Goal: Complete application form

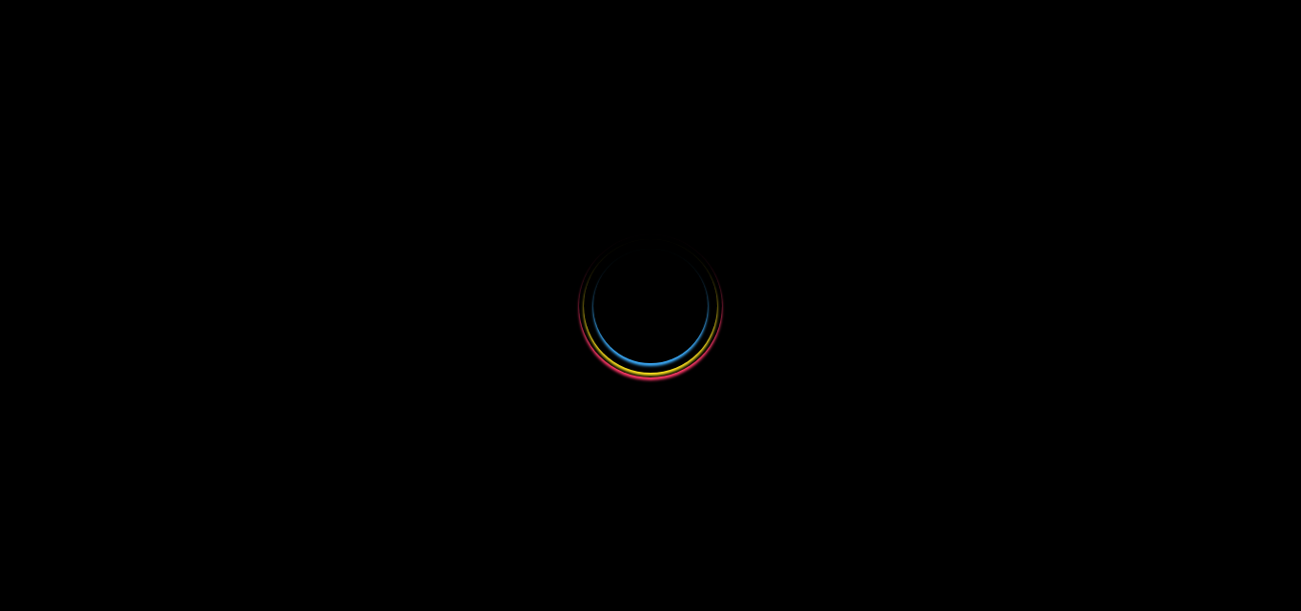
select select
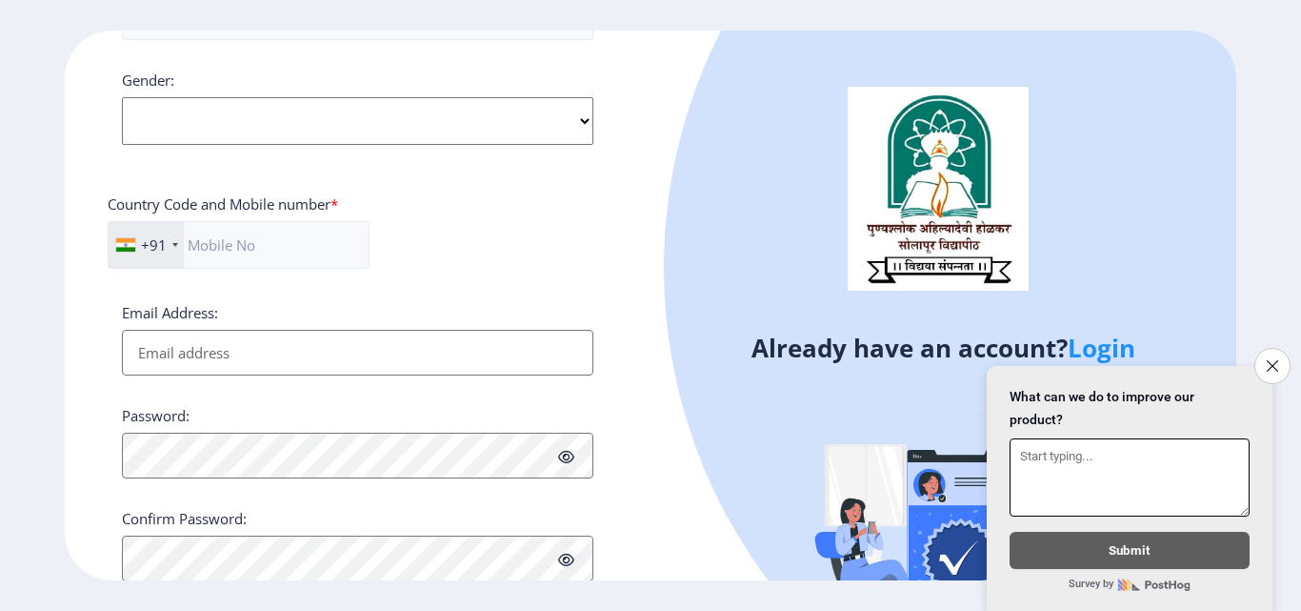
scroll to position [776, 0]
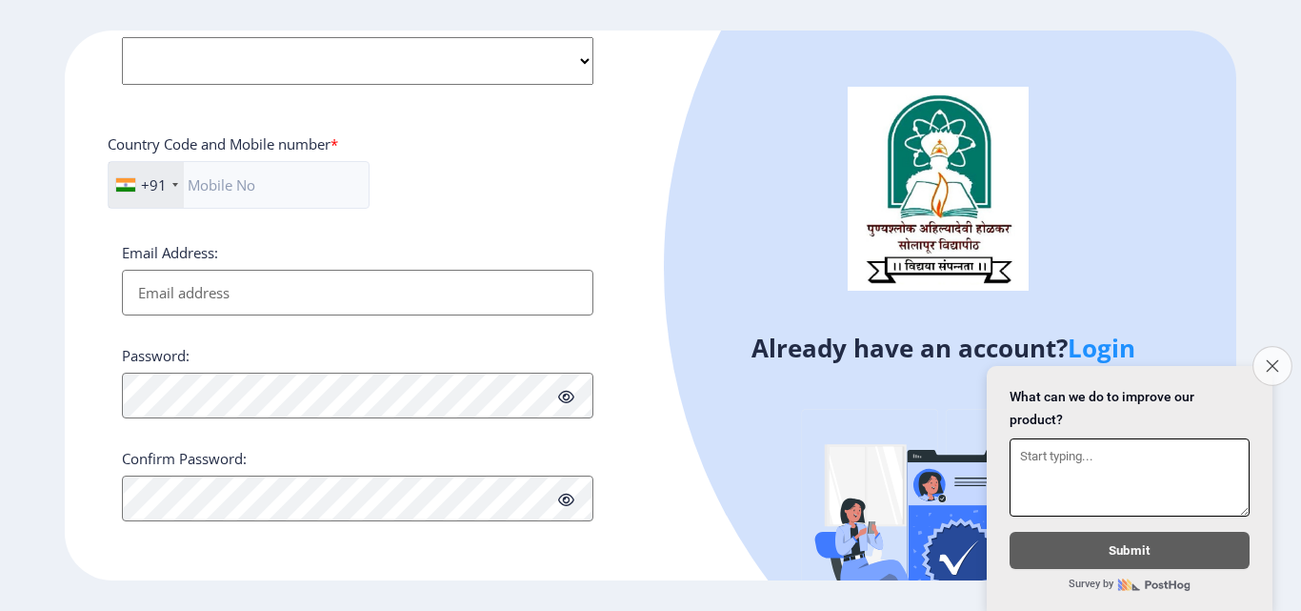
click at [1272, 359] on icon "Close survey" at bounding box center [1272, 365] width 12 height 12
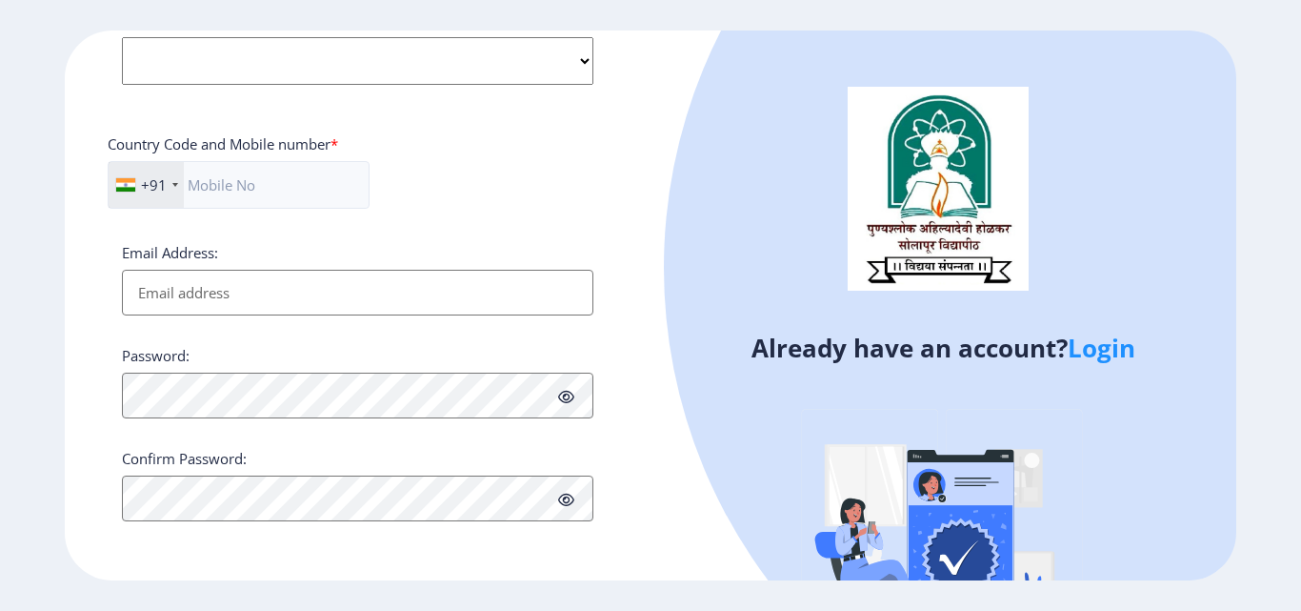
click at [1115, 352] on link "Login" at bounding box center [1102, 348] width 68 height 34
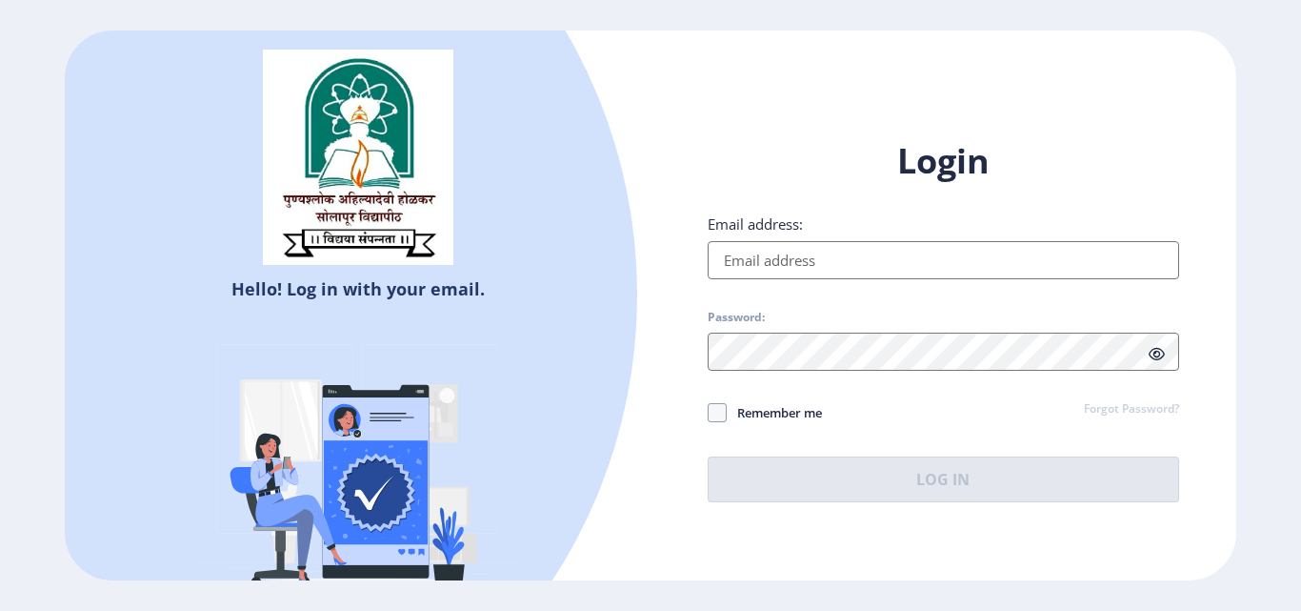
click at [910, 262] on input "Email address:" at bounding box center [944, 260] width 472 height 38
type input "[EMAIL_ADDRESS][DOMAIN_NAME]"
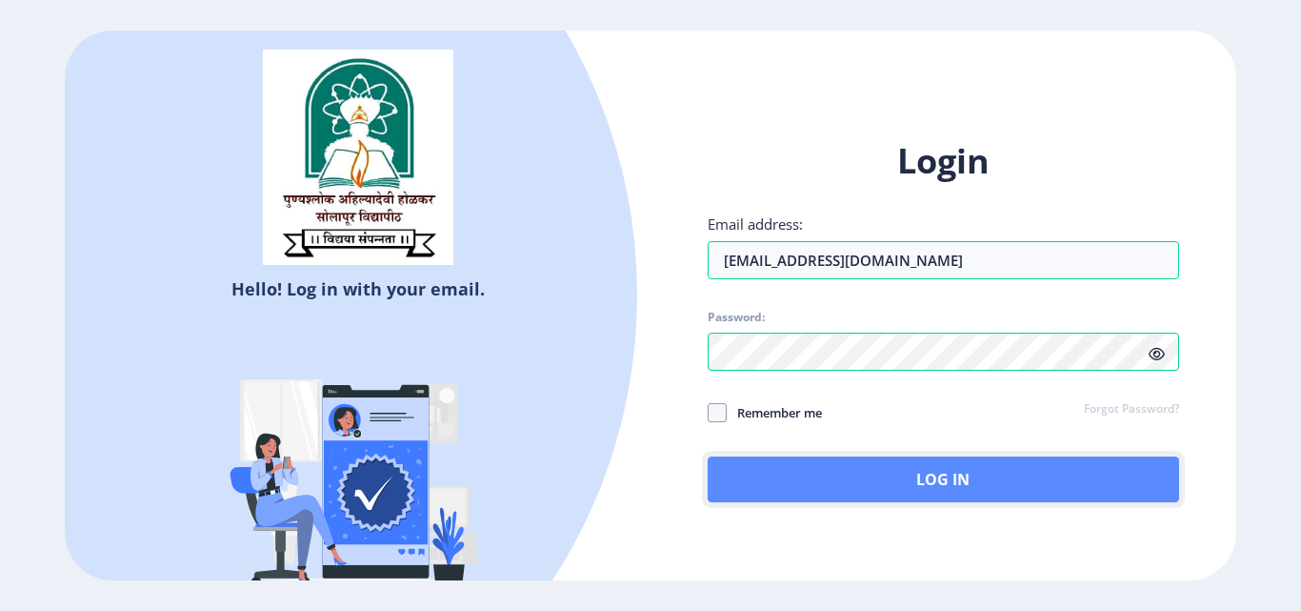
click at [864, 470] on button "Log In" at bounding box center [944, 479] width 472 height 46
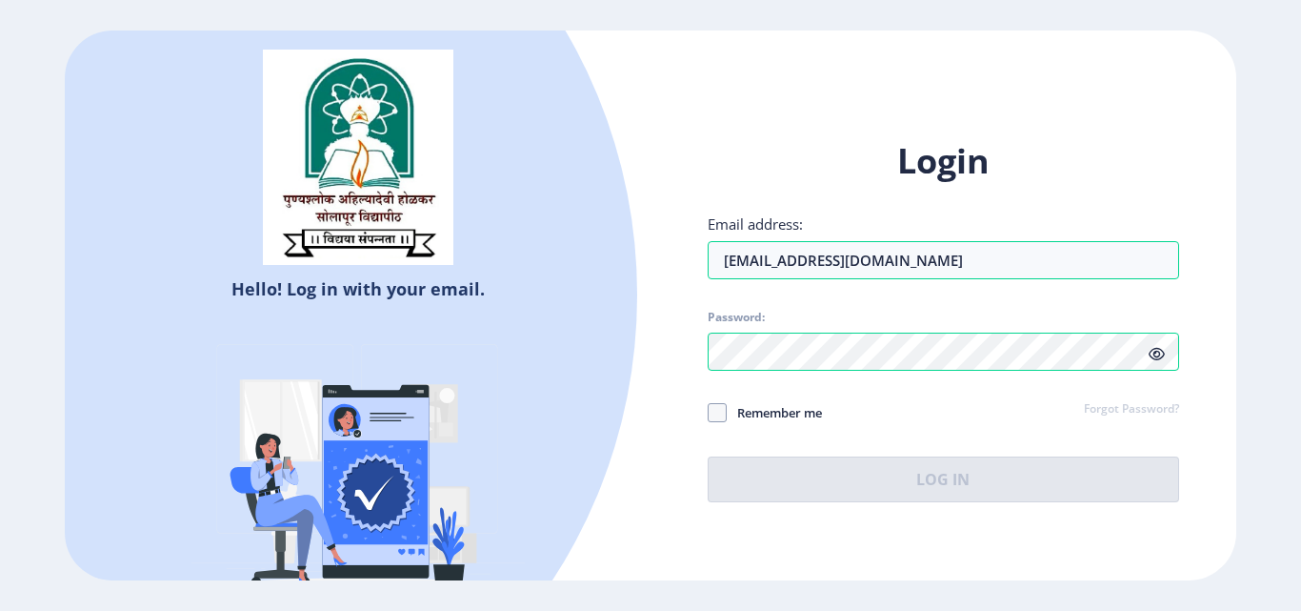
click at [1162, 356] on icon at bounding box center [1157, 354] width 16 height 14
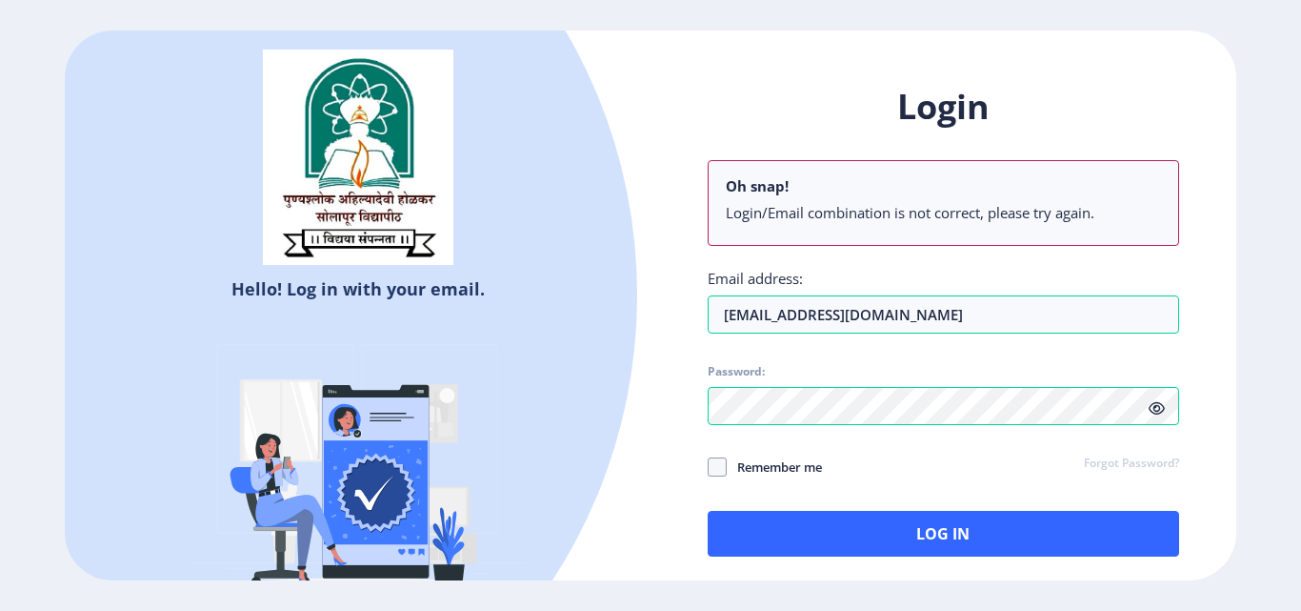
select select
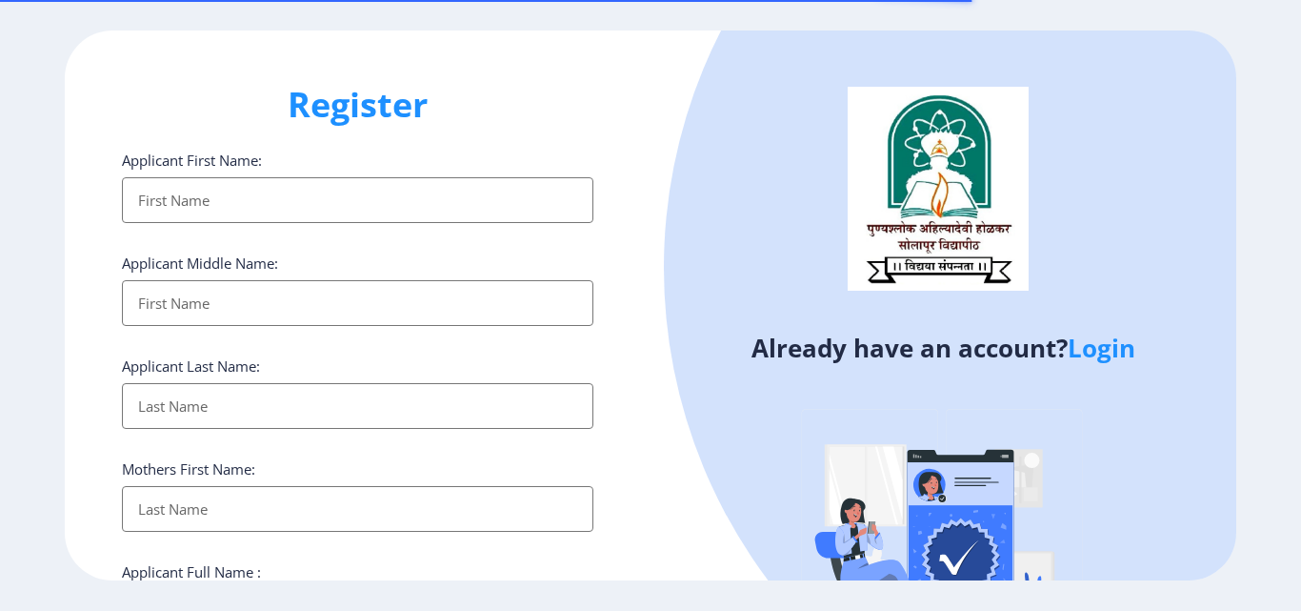
select select
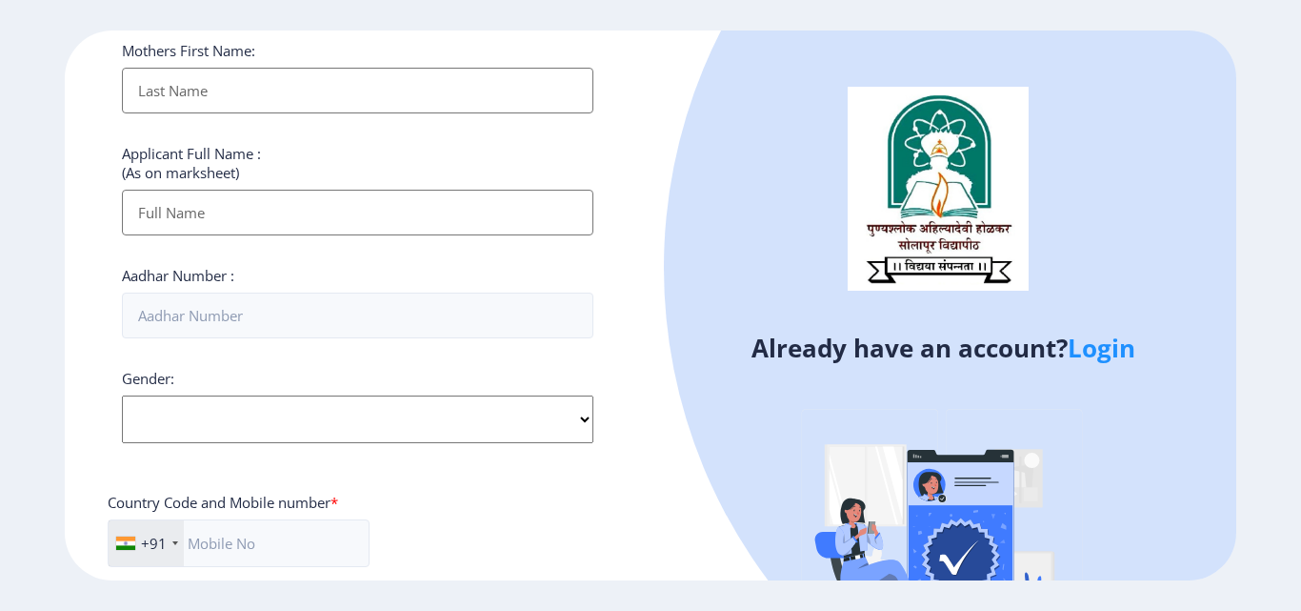
scroll to position [413, 0]
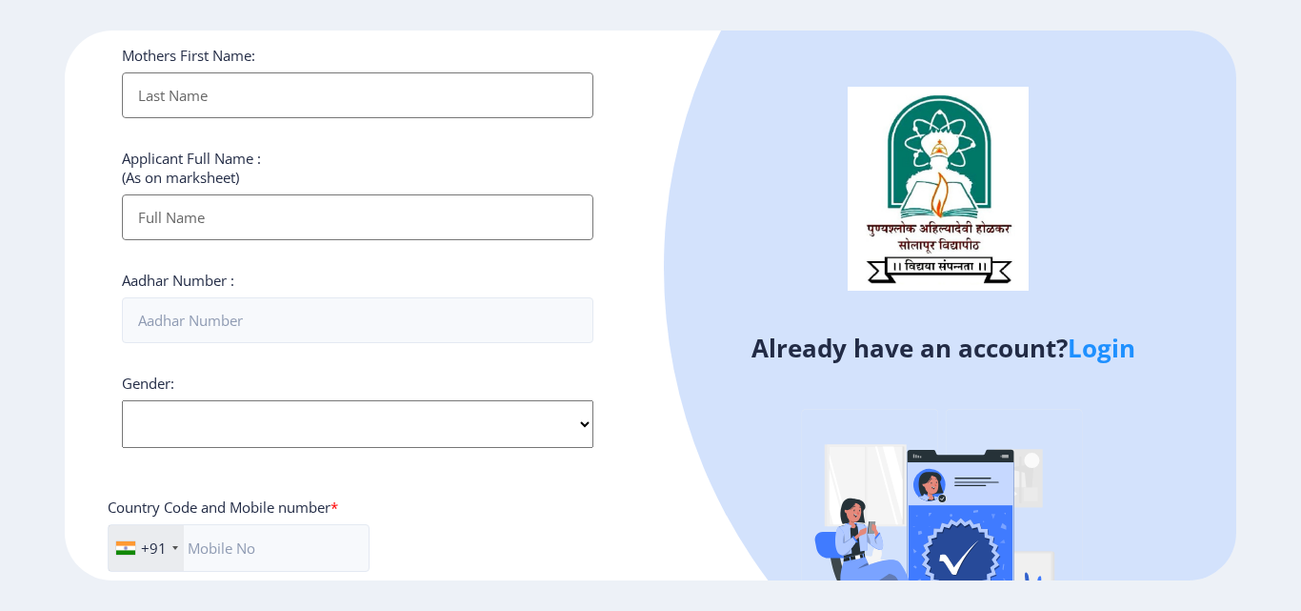
click at [1091, 342] on link "Login" at bounding box center [1102, 348] width 68 height 34
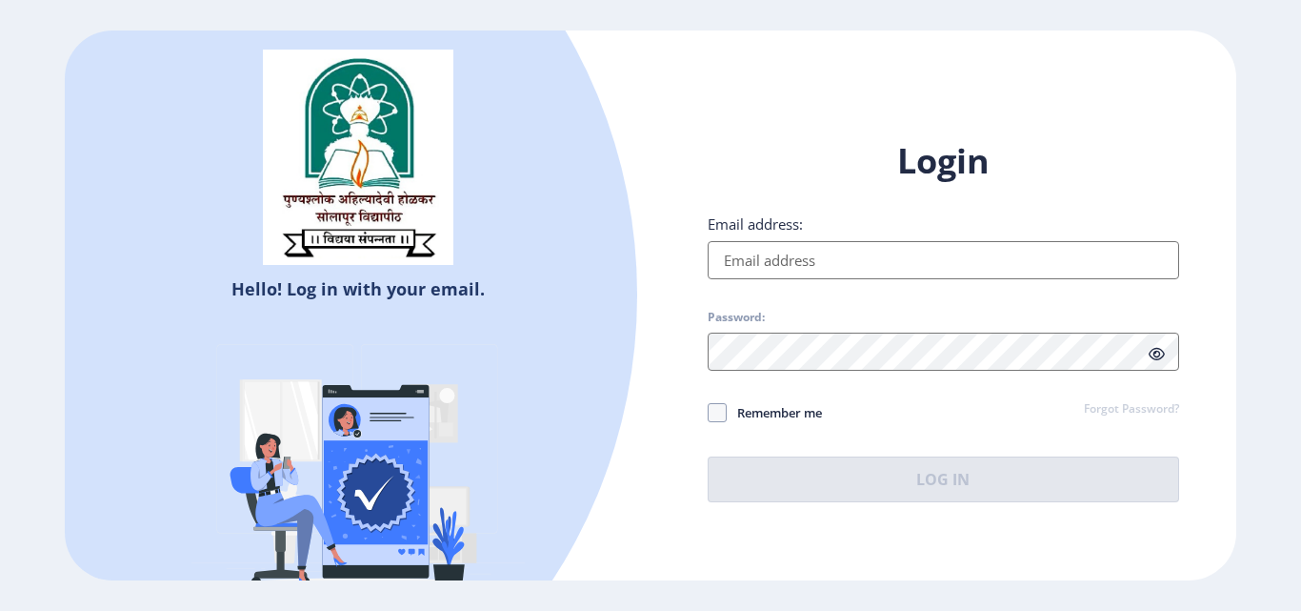
click at [847, 249] on input "Email address:" at bounding box center [944, 260] width 472 height 38
type input "[EMAIL_ADDRESS][DOMAIN_NAME]"
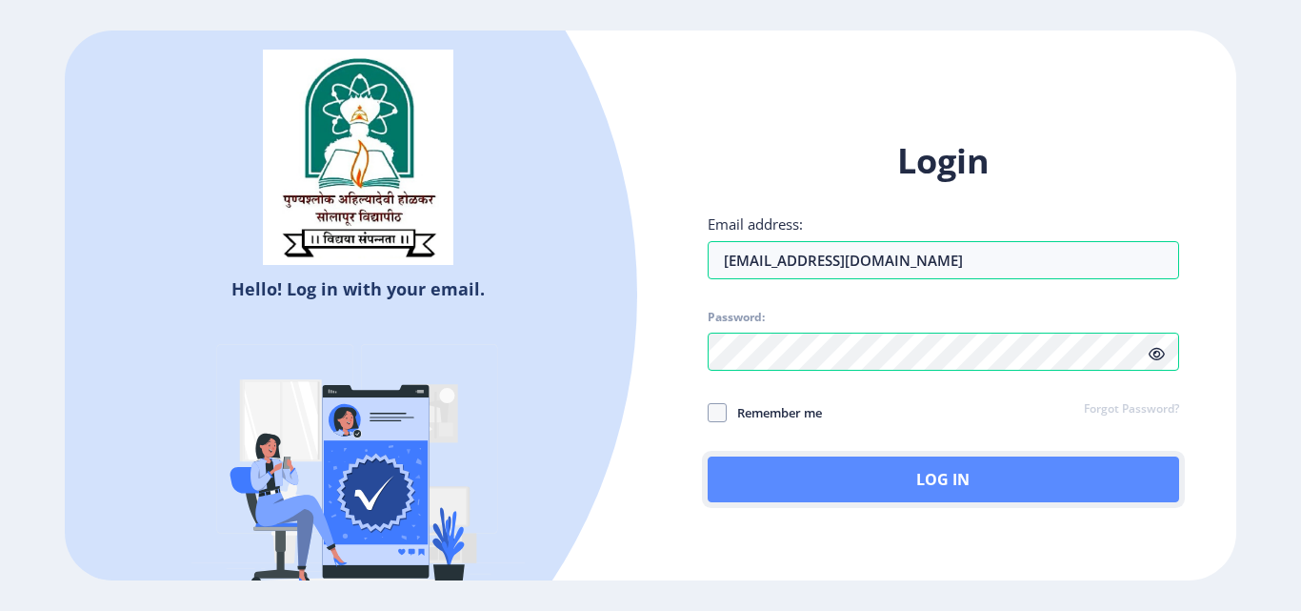
click at [887, 482] on button "Log In" at bounding box center [944, 479] width 472 height 46
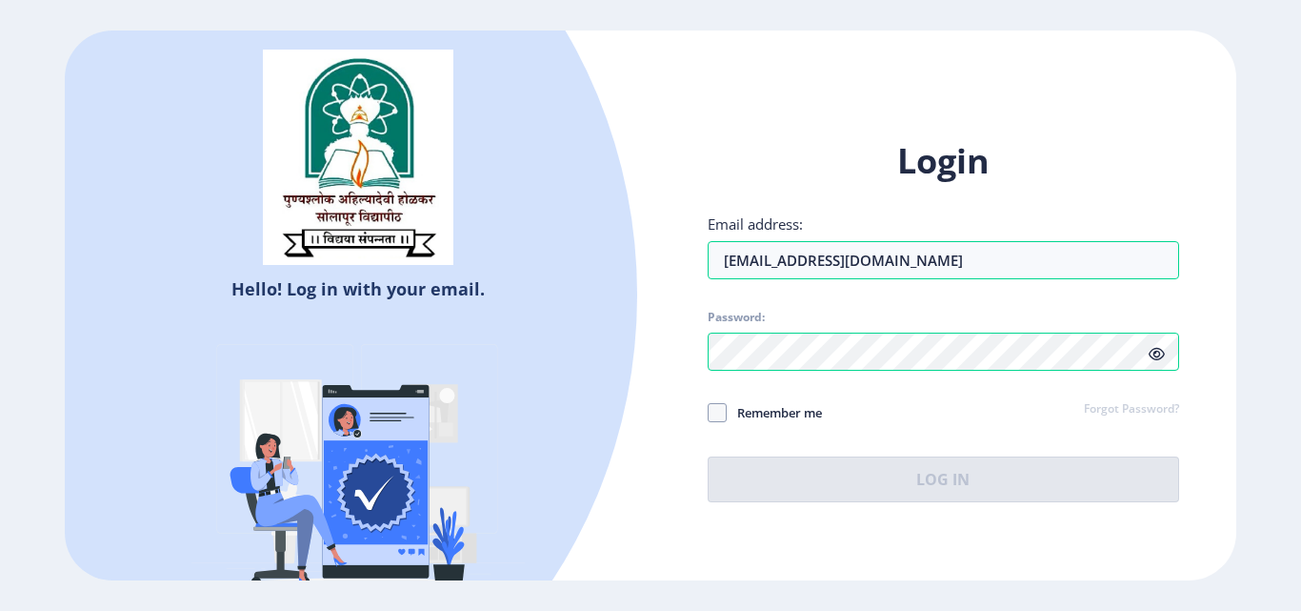
click at [1144, 404] on link "Forgot Password?" at bounding box center [1131, 409] width 95 height 17
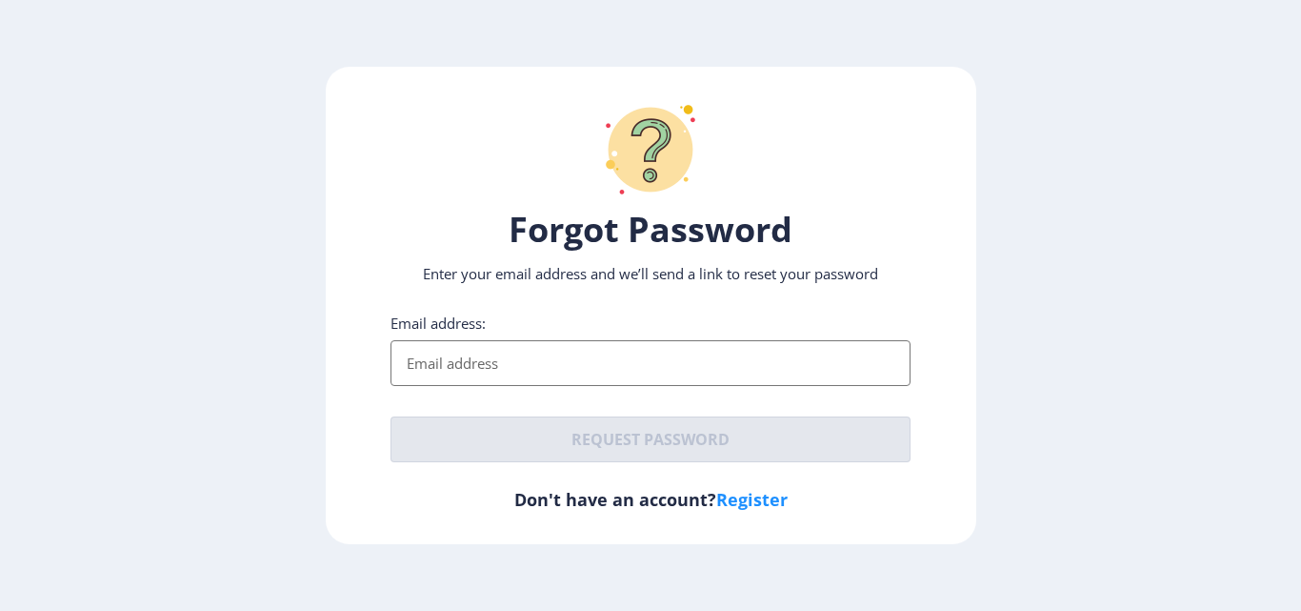
click at [809, 357] on input "Email address:" at bounding box center [651, 363] width 520 height 46
type input "[EMAIL_ADDRESS][DOMAIN_NAME]"
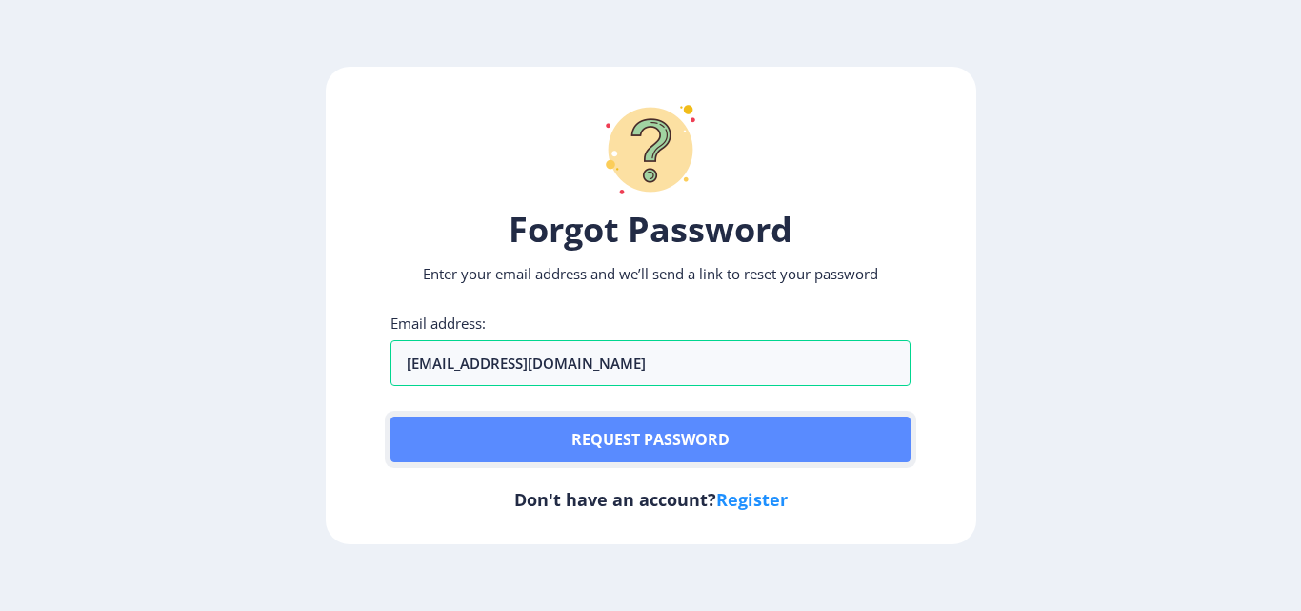
click at [690, 442] on button "Request password" at bounding box center [651, 439] width 520 height 46
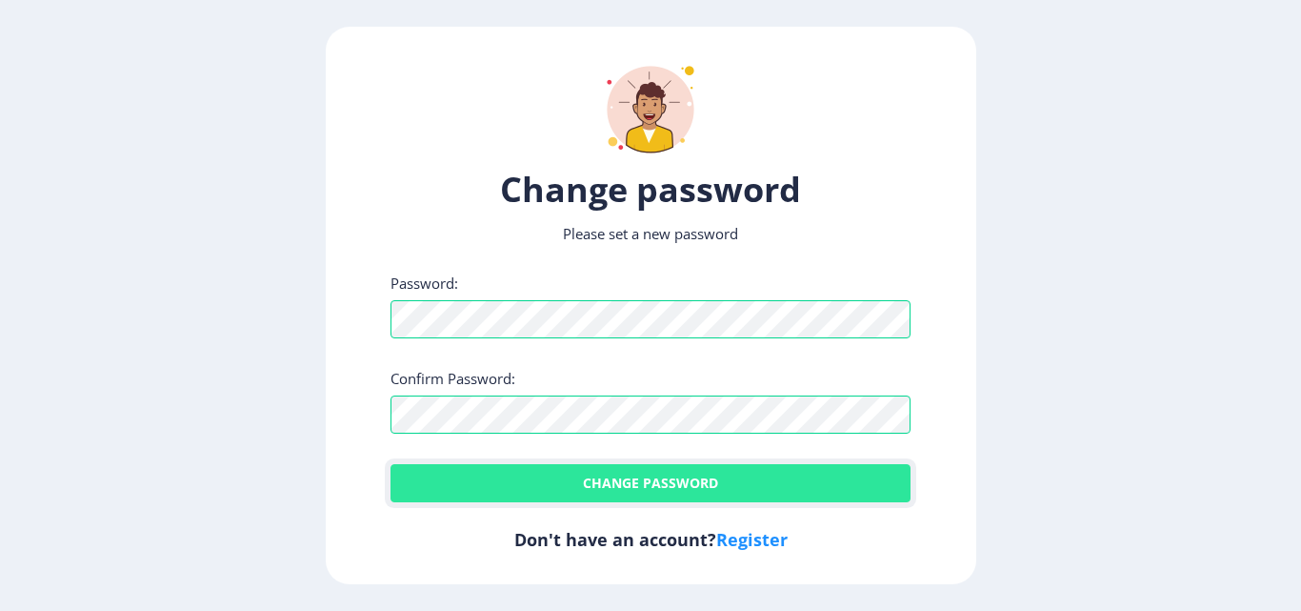
click at [650, 472] on button "Change password" at bounding box center [651, 483] width 520 height 38
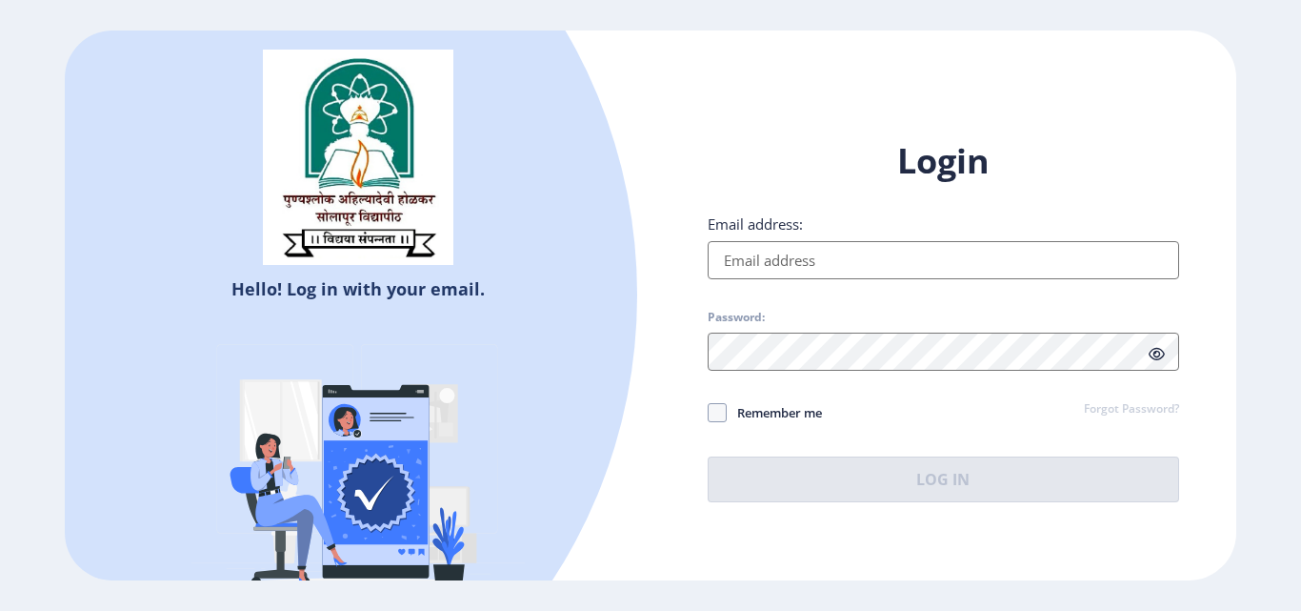
click at [773, 256] on input "Email address:" at bounding box center [944, 260] width 472 height 38
type input "[EMAIL_ADDRESS][DOMAIN_NAME]"
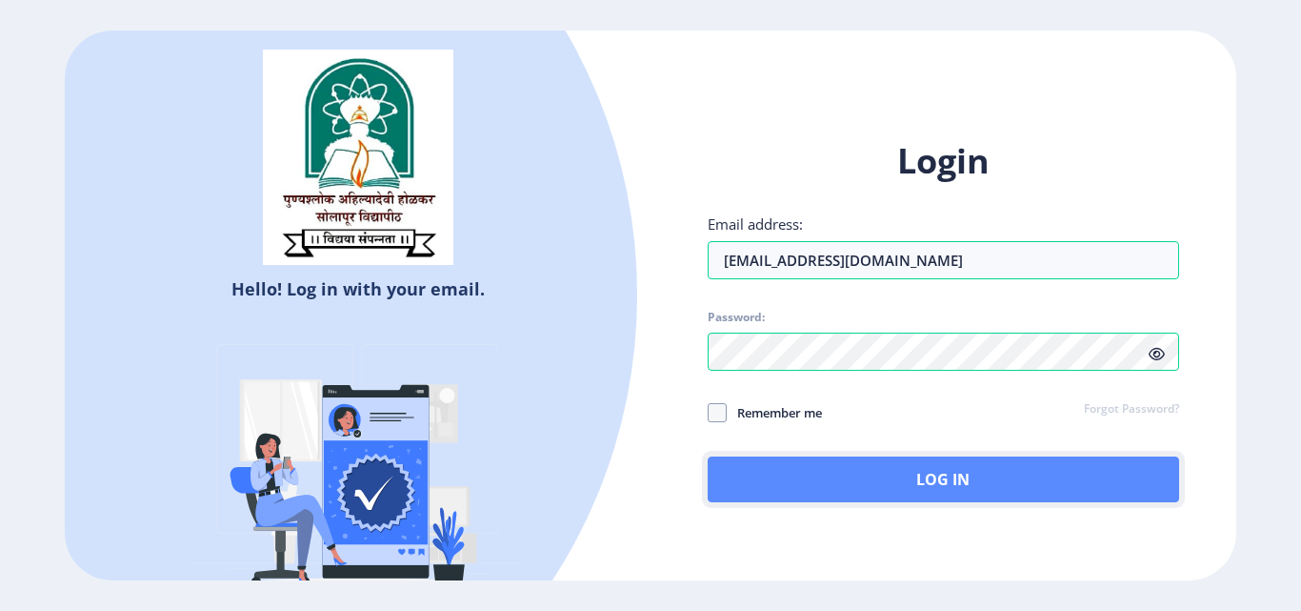
click at [902, 488] on button "Log In" at bounding box center [944, 479] width 472 height 46
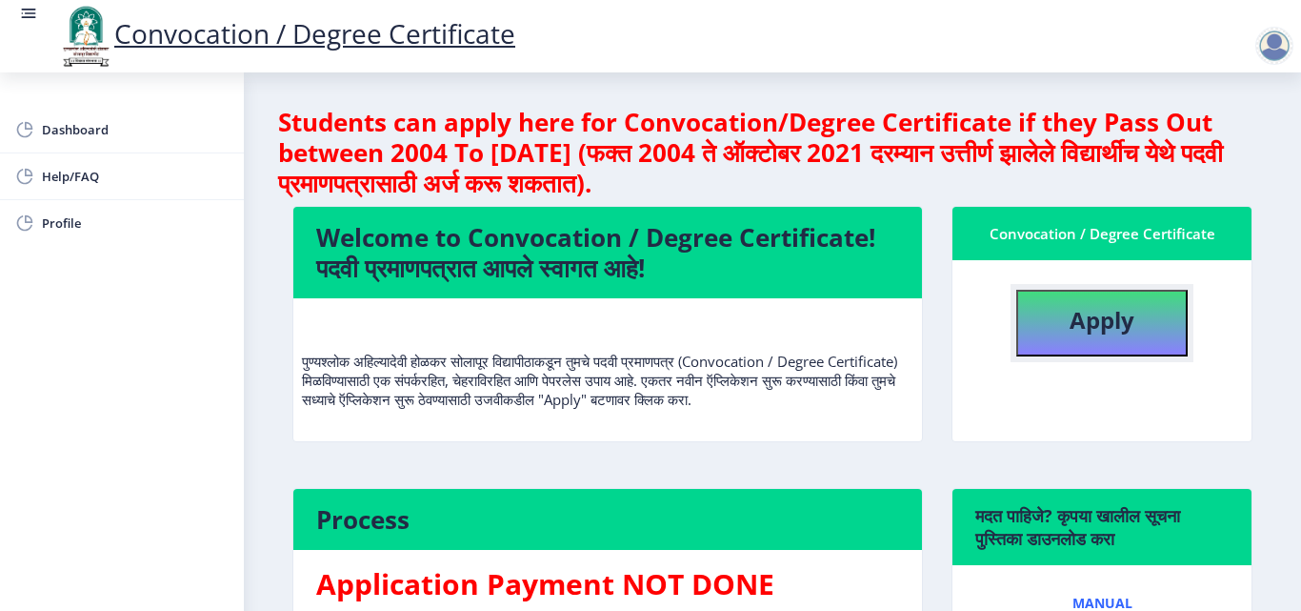
click at [1119, 316] on b "Apply" at bounding box center [1102, 319] width 65 height 31
select select
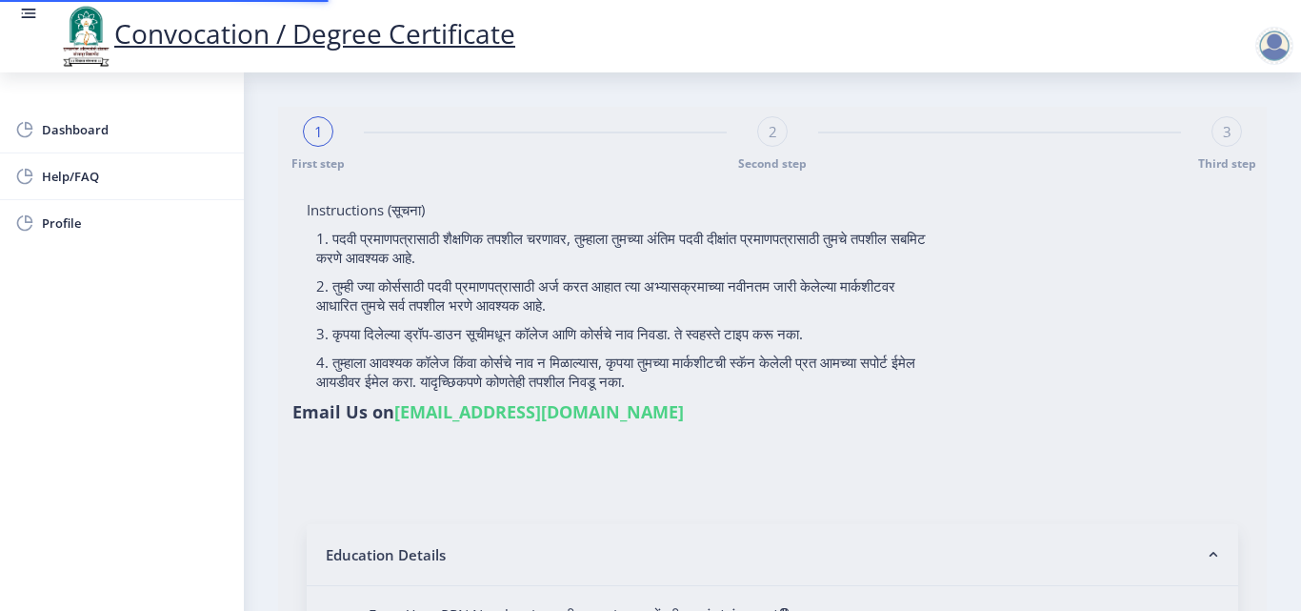
type input "Chavan Harshali Shivaji"
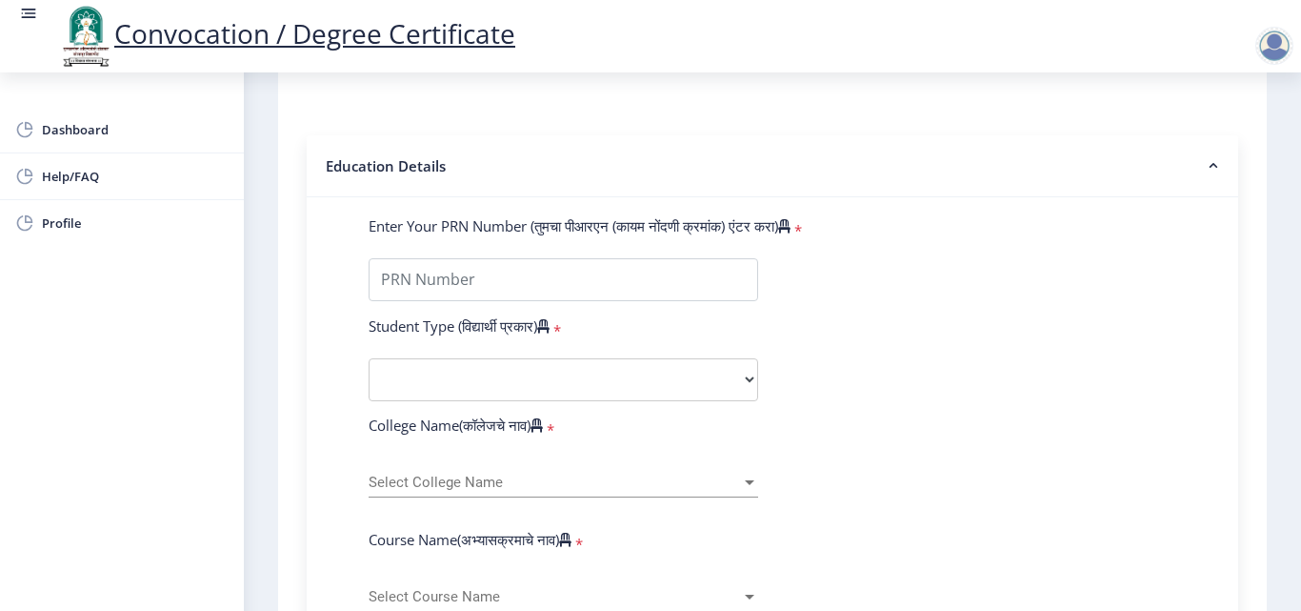
scroll to position [390, 0]
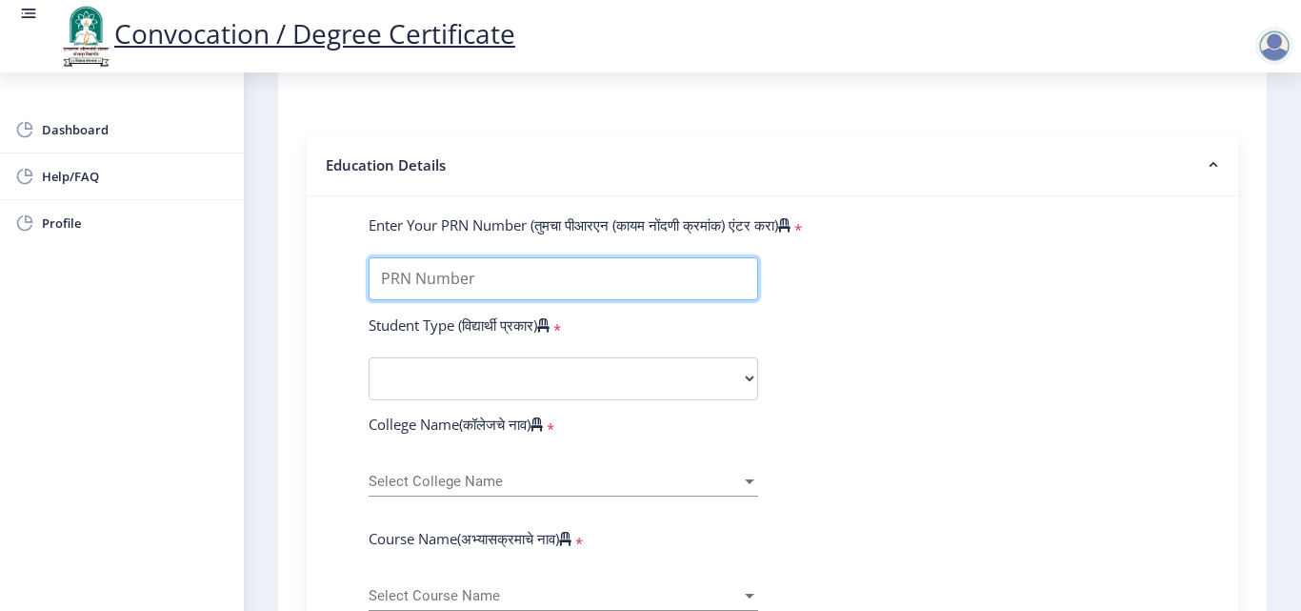
click at [478, 277] on input "Enter Your PRN Number (तुमचा पीआरएन (कायम नोंदणी क्रमांक) एंटर करा)" at bounding box center [564, 278] width 390 height 43
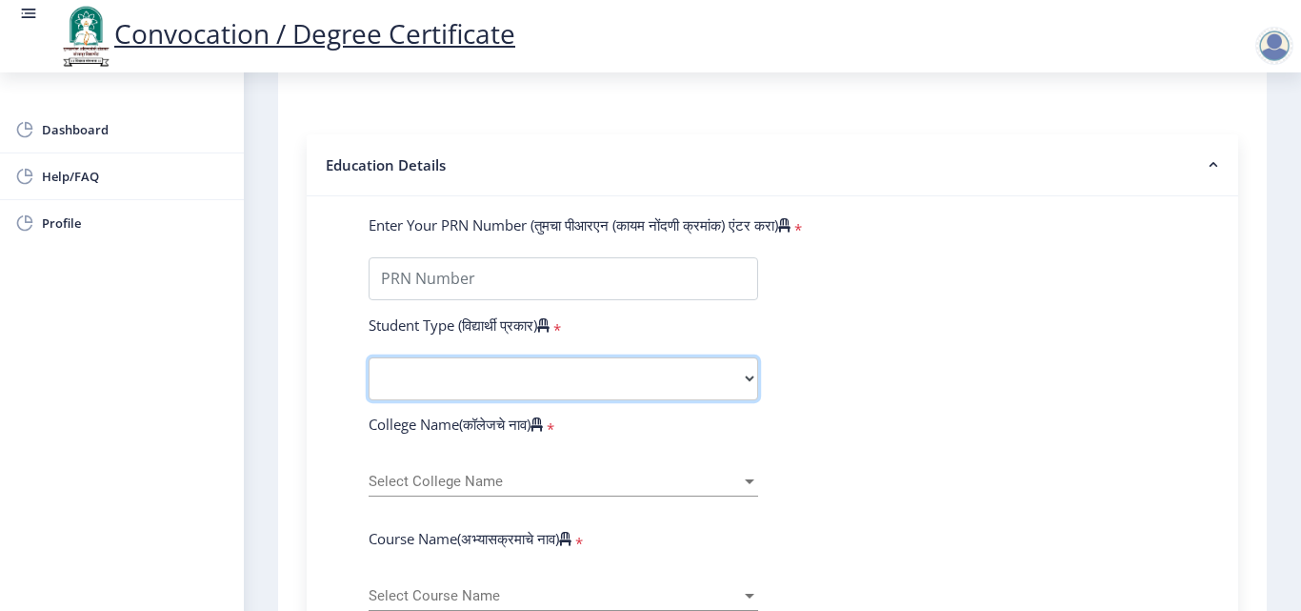
click at [485, 372] on select "Select Student Type Regular External" at bounding box center [564, 378] width 390 height 43
select select "Regular"
click at [369, 357] on select "Select Student Type Regular External" at bounding box center [564, 378] width 390 height 43
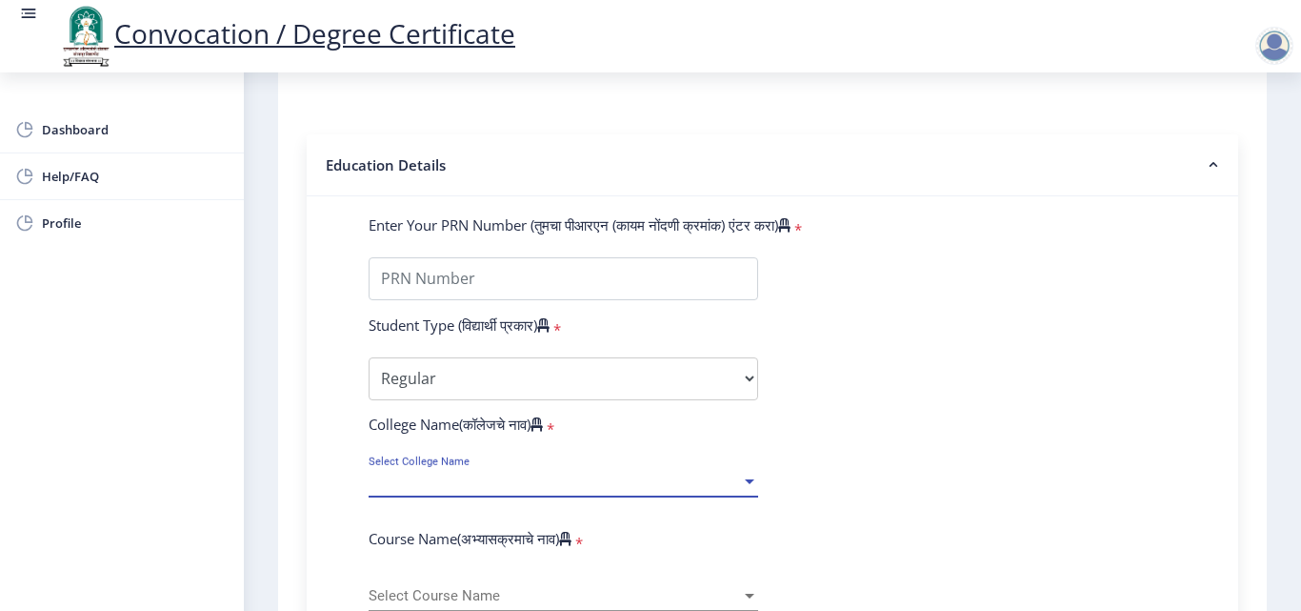
click at [442, 480] on span "Select College Name" at bounding box center [555, 481] width 372 height 16
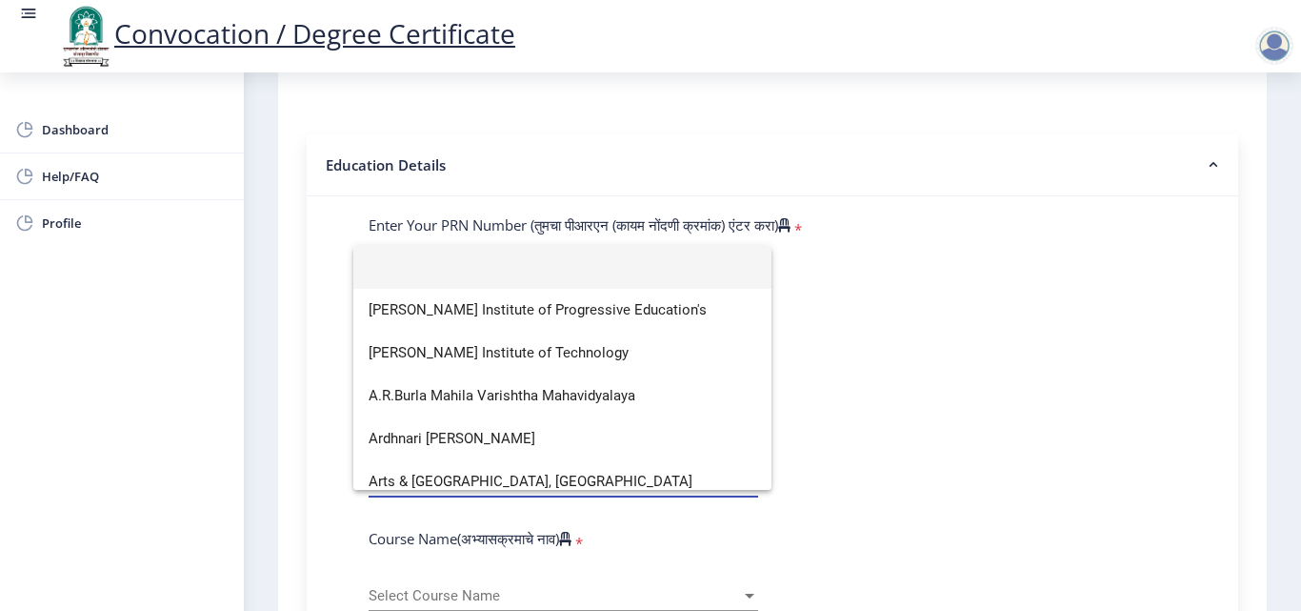
click at [961, 264] on div at bounding box center [650, 305] width 1301 height 611
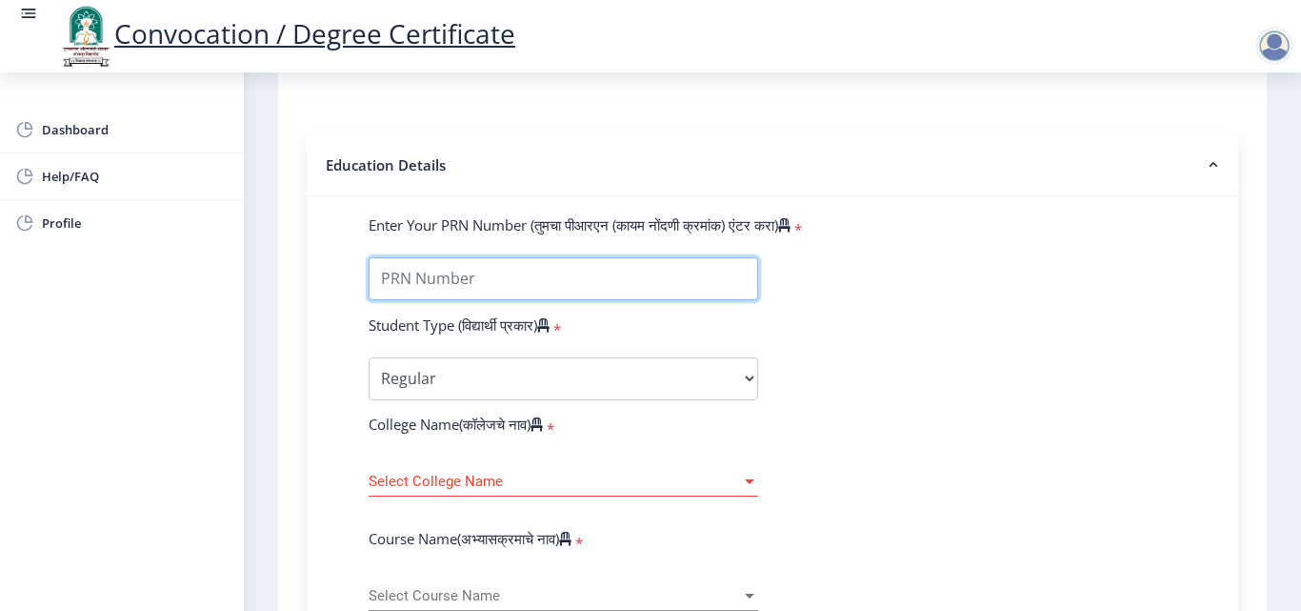
click at [532, 294] on input "Enter Your PRN Number (तुमचा पीआरएन (कायम नोंदणी क्रमांक) एंटर करा)" at bounding box center [564, 278] width 390 height 43
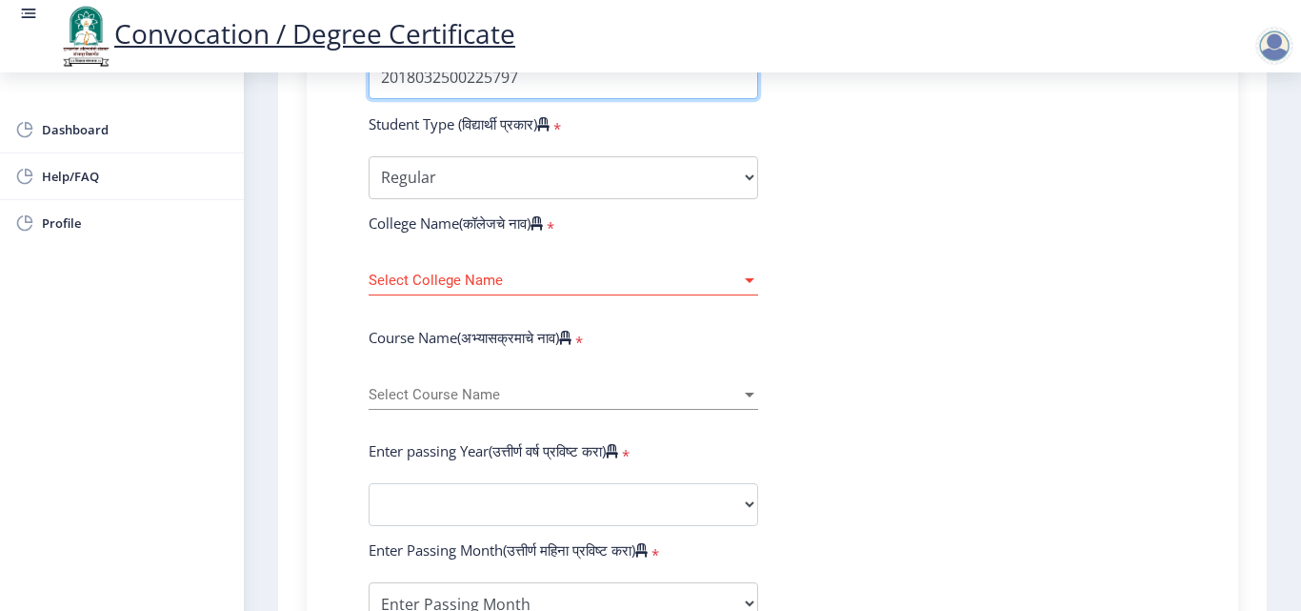
scroll to position [635, 0]
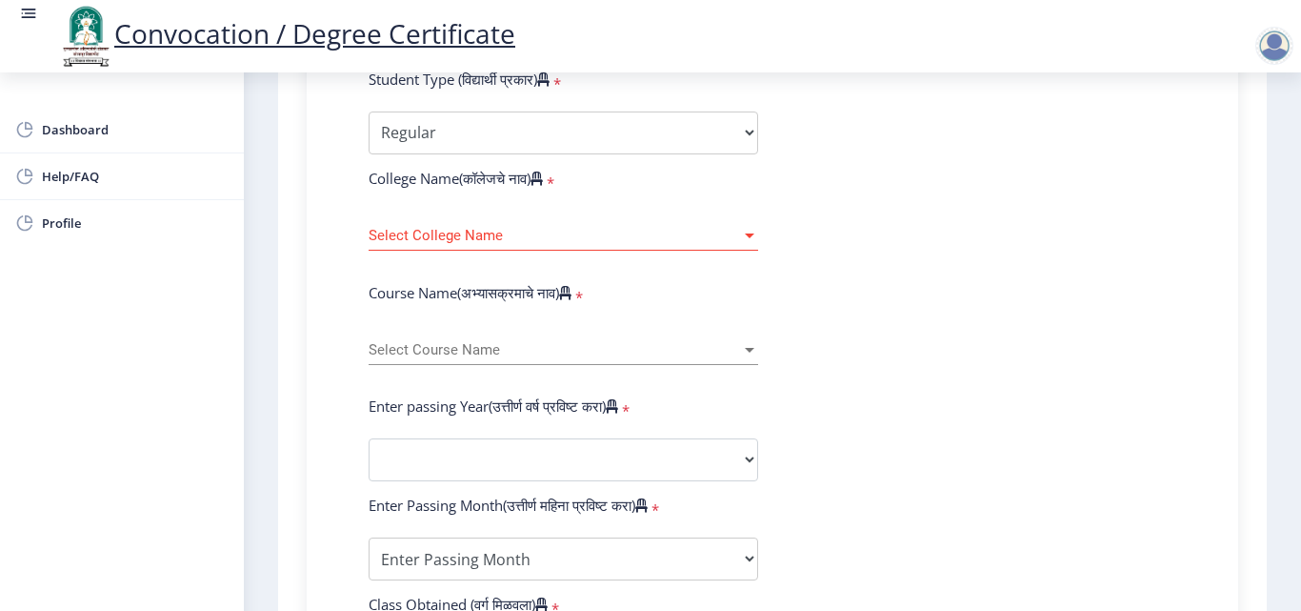
type input "2018032500225797"
click at [488, 229] on span "Select College Name" at bounding box center [555, 236] width 372 height 16
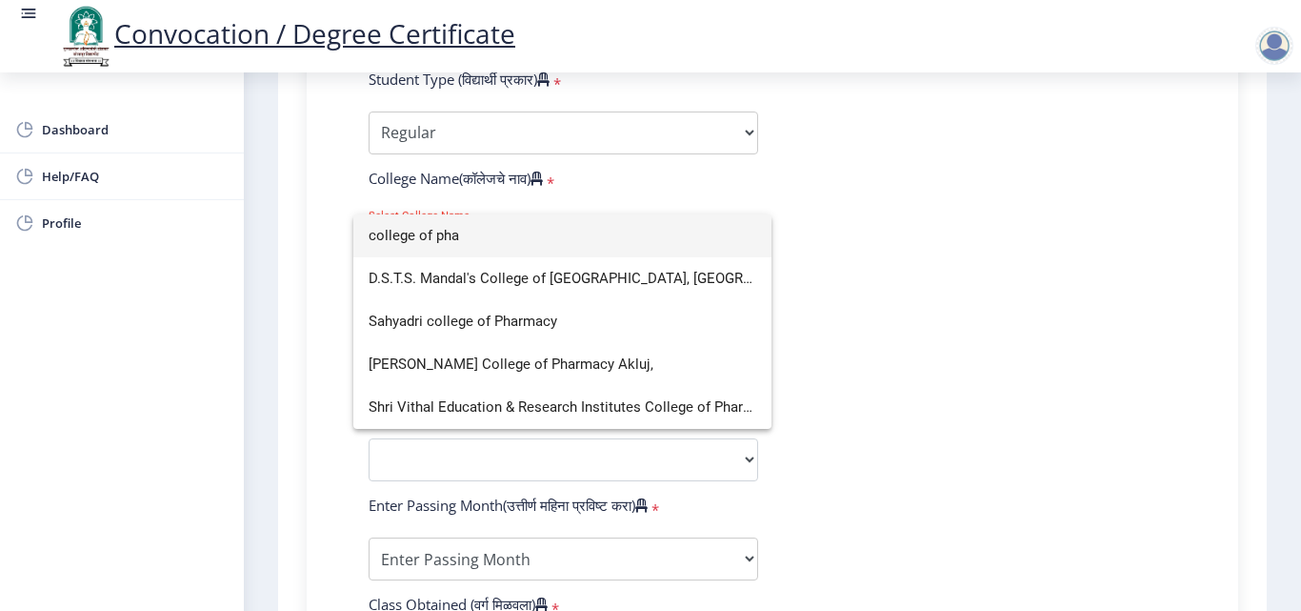
scroll to position [0, 0]
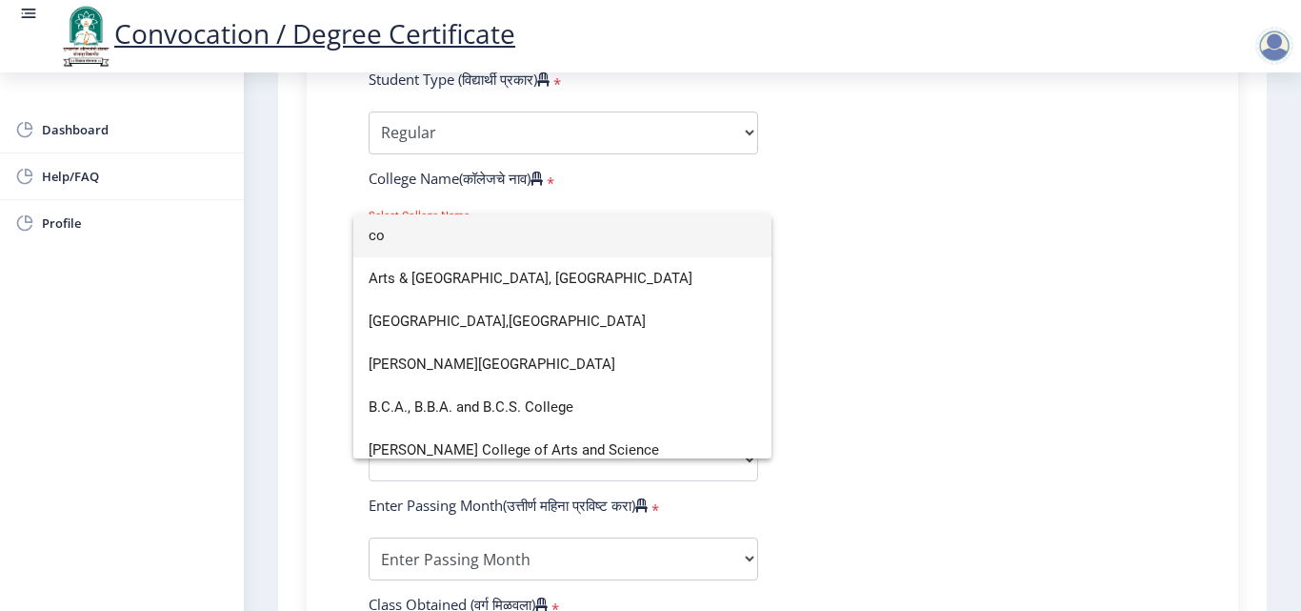
type input "c"
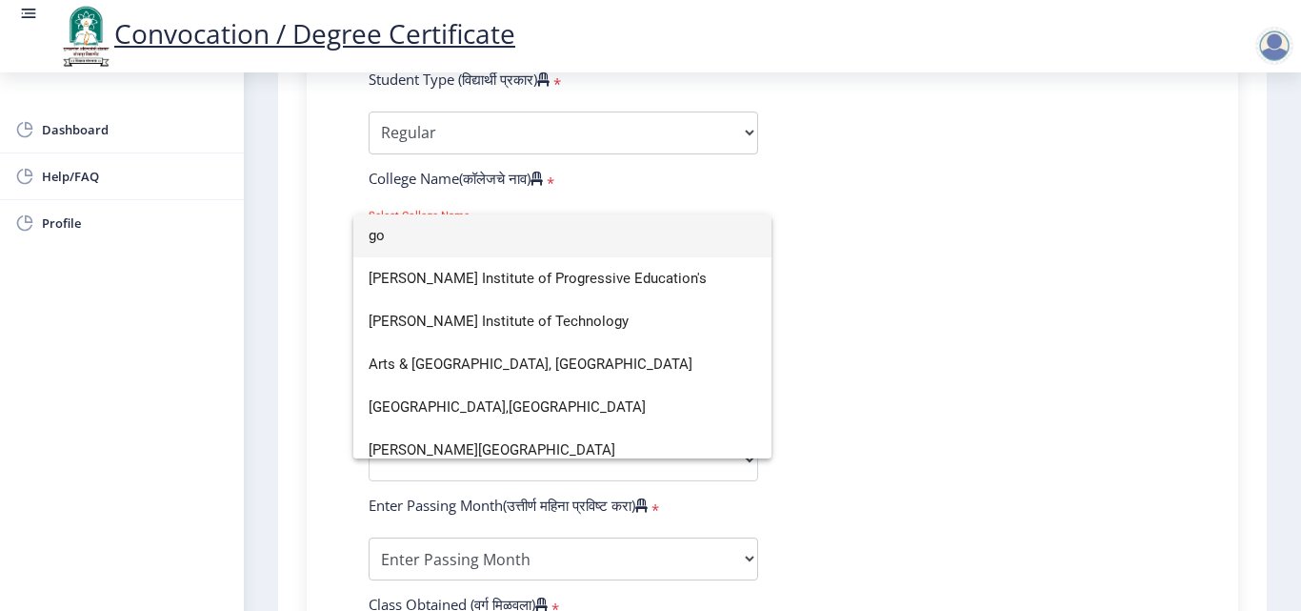
type input "g"
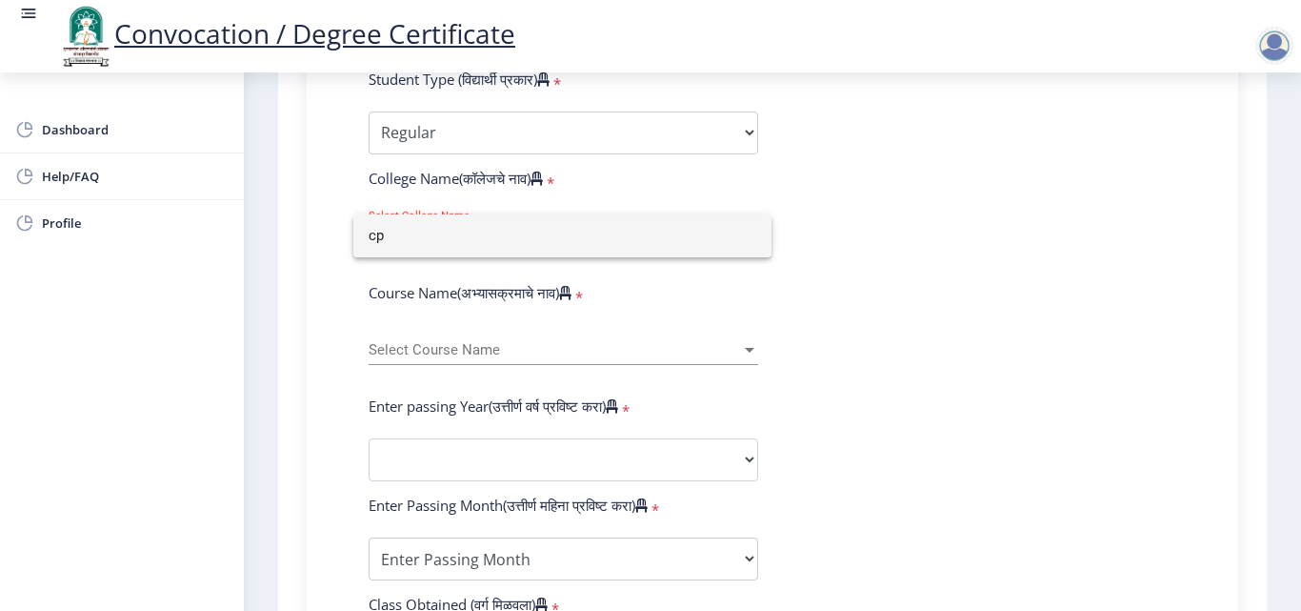
type input "c"
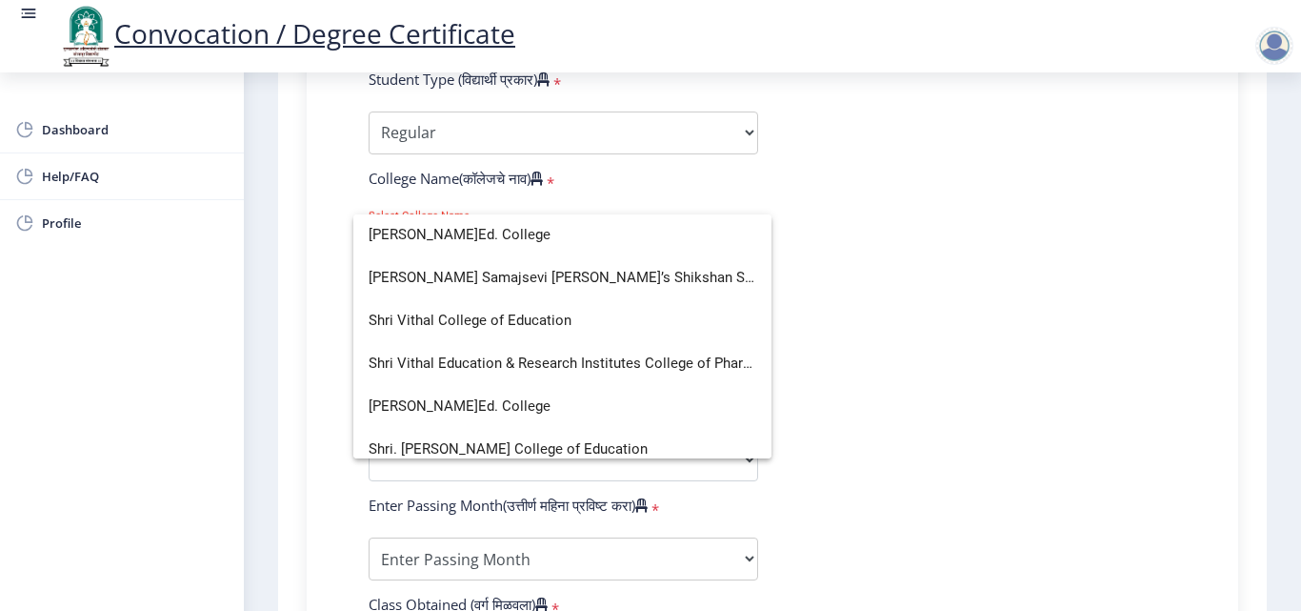
scroll to position [345, 0]
type input "shri"
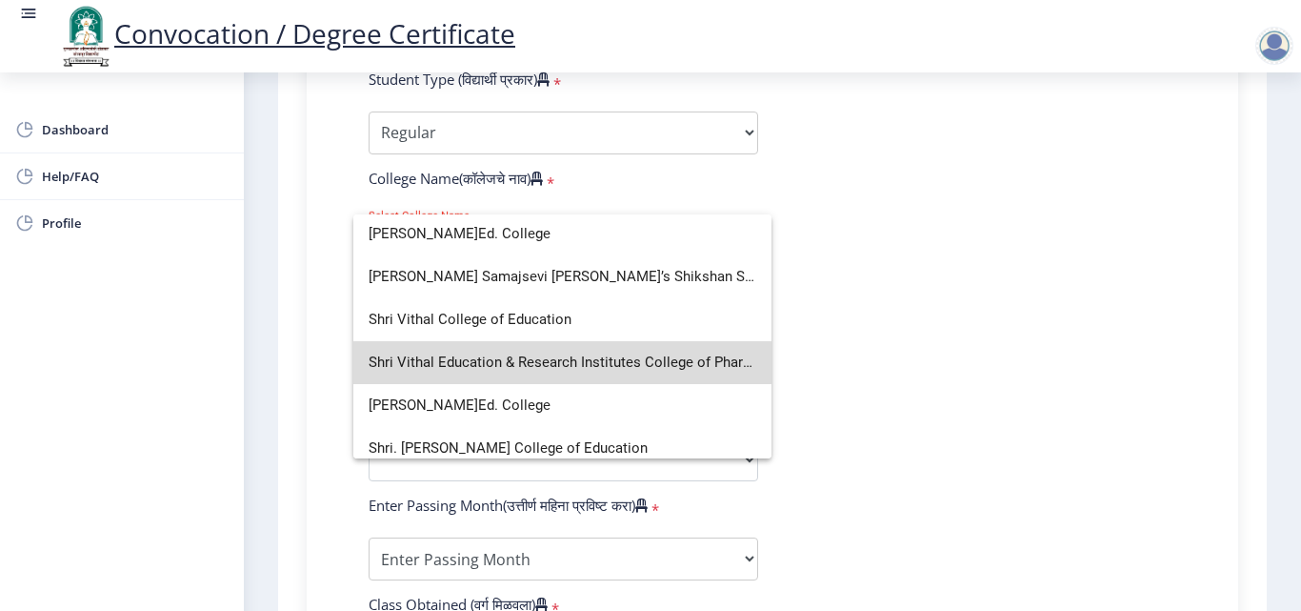
click at [634, 366] on span "Shri Vithal Education & Research Institutes College of Pharmacy, Pandharpur" at bounding box center [563, 362] width 388 height 43
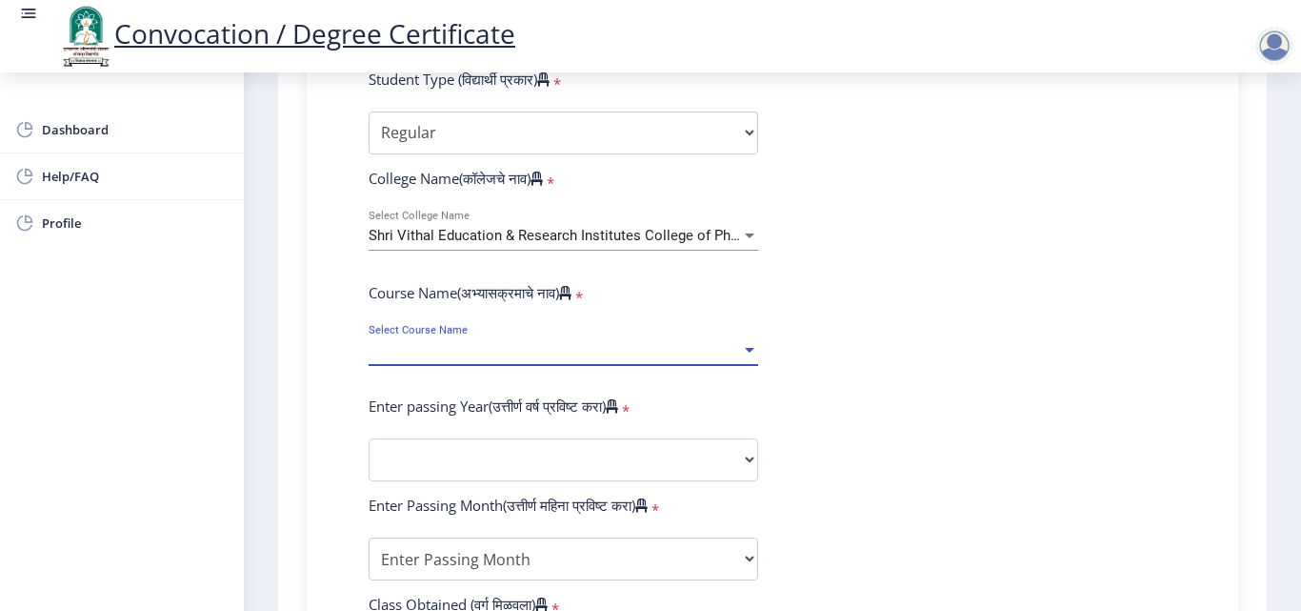
click at [750, 348] on div at bounding box center [750, 350] width 10 height 5
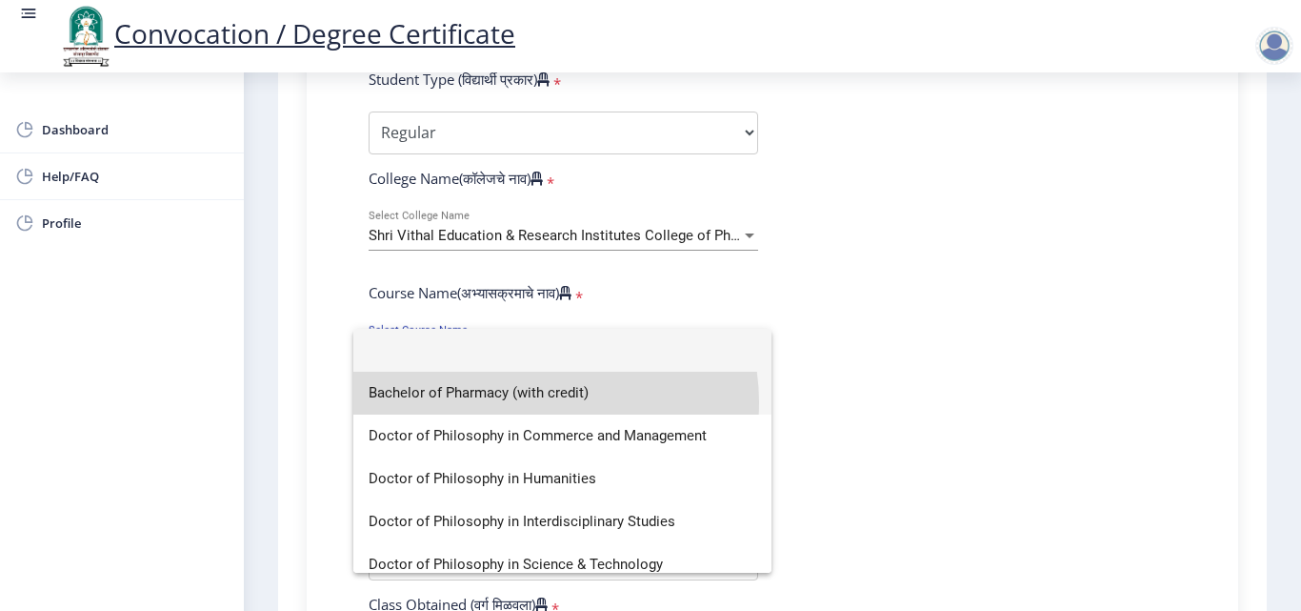
click at [544, 402] on span "Bachelor of Pharmacy (with credit)" at bounding box center [563, 393] width 388 height 43
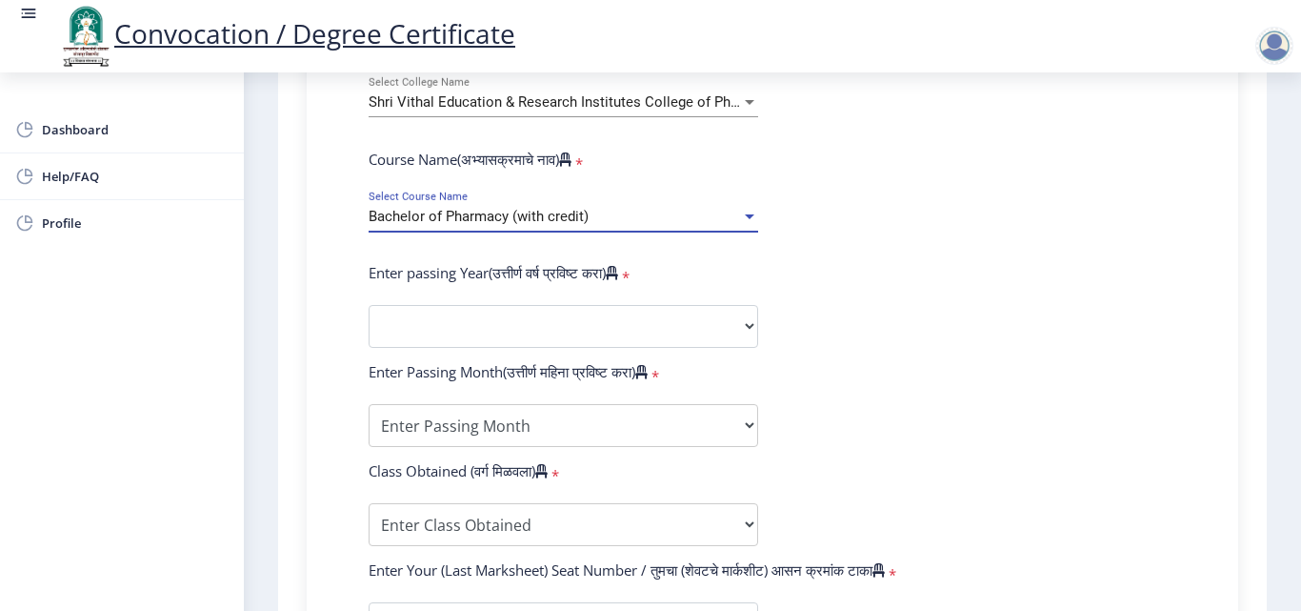
scroll to position [771, 0]
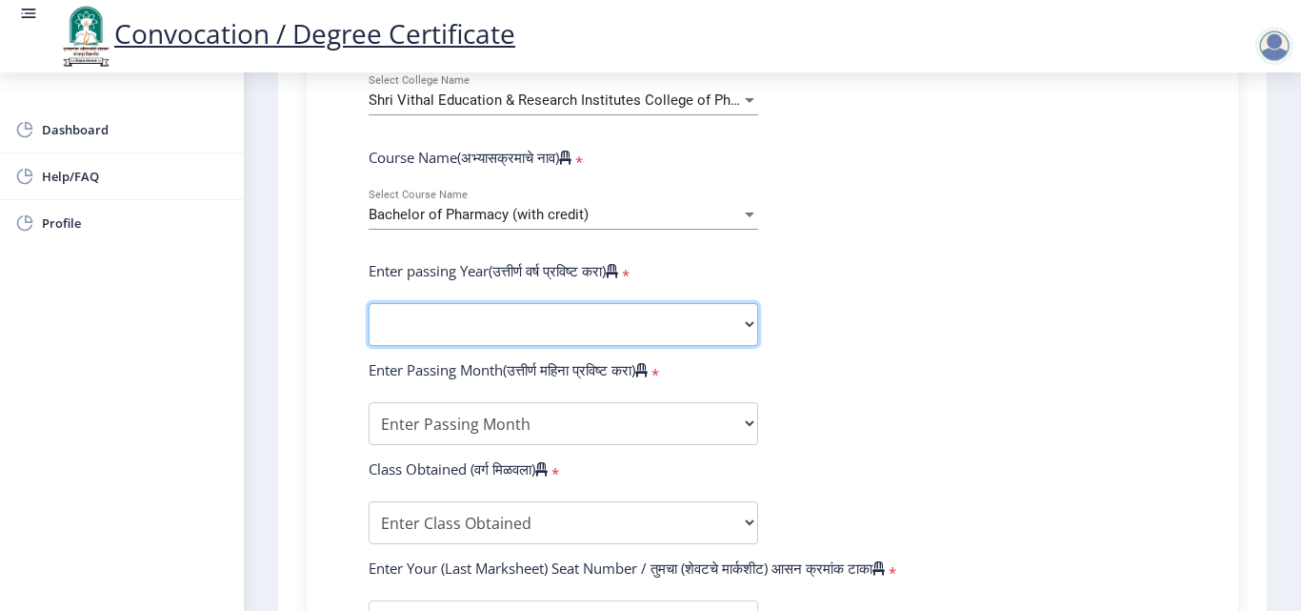
click at [748, 319] on select "2025 2024 2023 2022 2021 2020 2019 2018 2017 2016 2015 2014 2013 2012 2011 2010…" at bounding box center [564, 324] width 390 height 43
select select "2022"
click at [369, 303] on select "2025 2024 2023 2022 2021 2020 2019 2018 2017 2016 2015 2014 2013 2012 2011 2010…" at bounding box center [564, 324] width 390 height 43
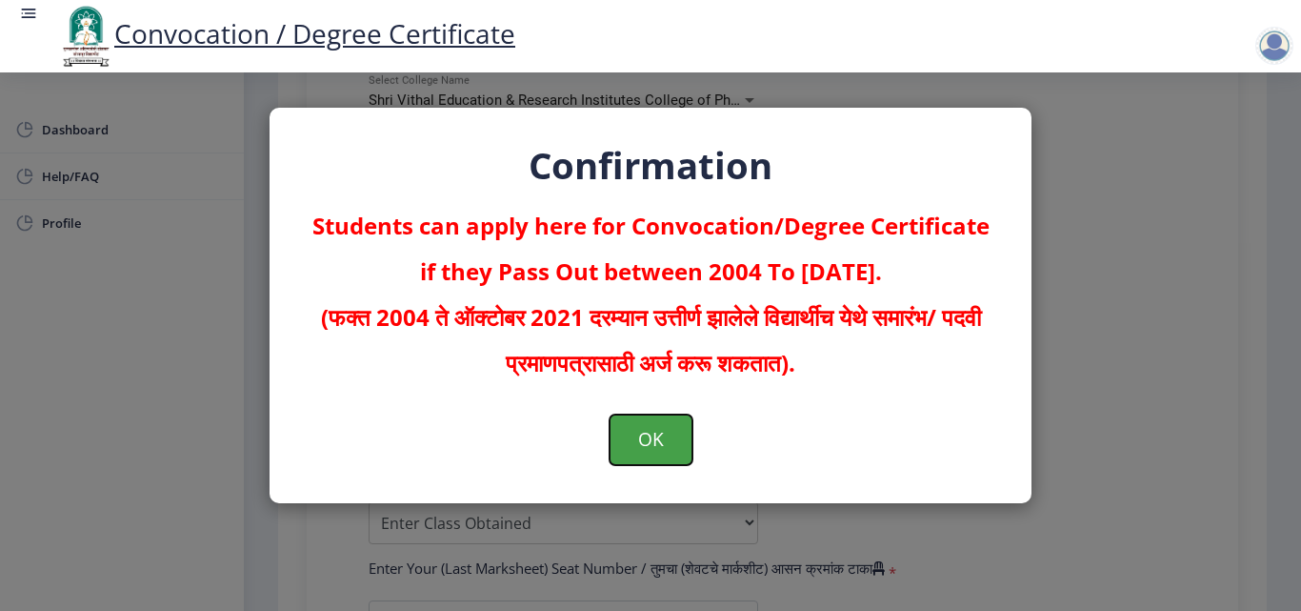
click at [641, 443] on button "OK" at bounding box center [651, 439] width 83 height 50
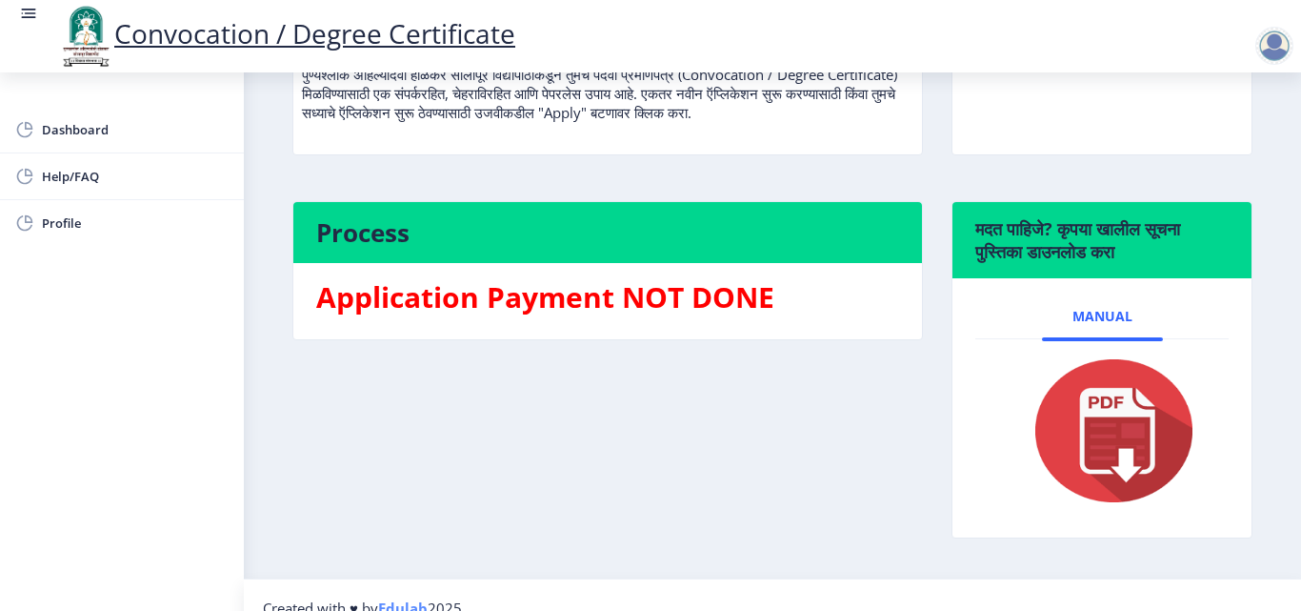
scroll to position [312, 0]
